Goal: Register for event/course

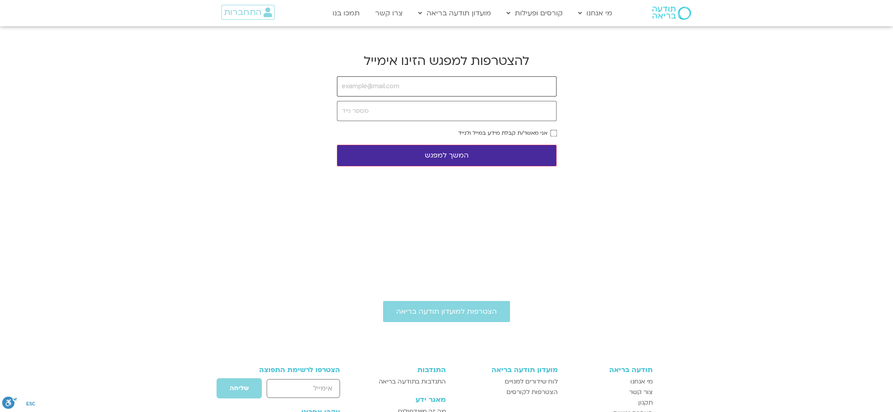
click at [376, 89] on input "email" at bounding box center [447, 86] width 220 height 20
type input "ם"
type input "orit@gani.org.il"
click at [373, 109] on input "tel" at bounding box center [447, 111] width 220 height 20
type input "052-6429424"
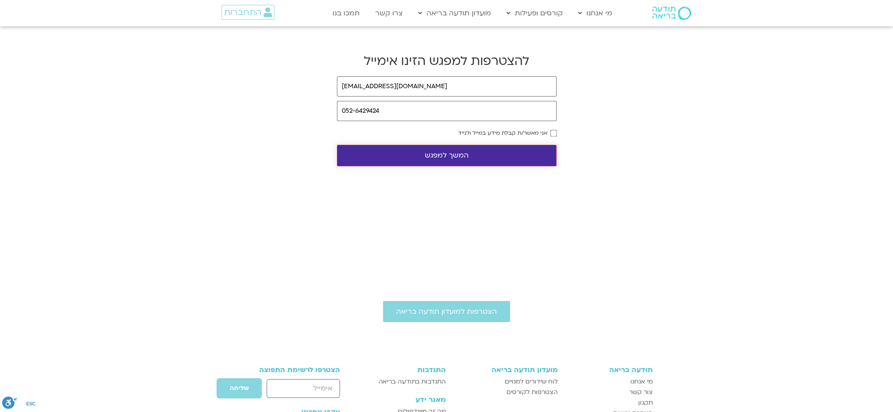
click at [485, 155] on button "המשך למפגש" at bounding box center [447, 156] width 220 height 22
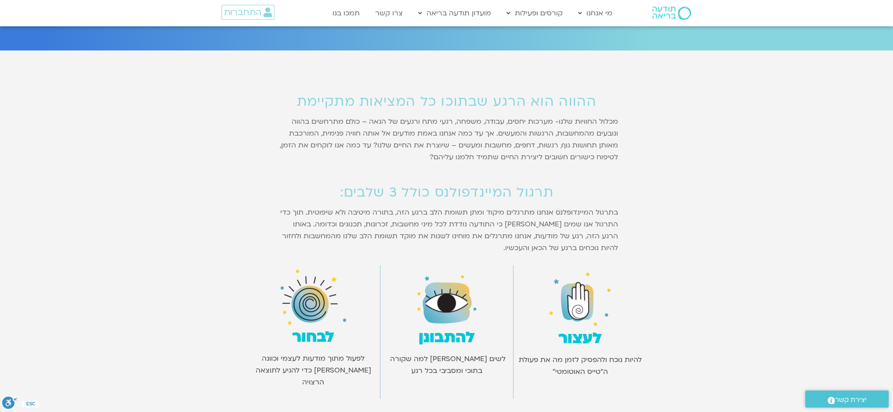
scroll to position [571, 0]
